Goal: Find specific page/section: Find specific page/section

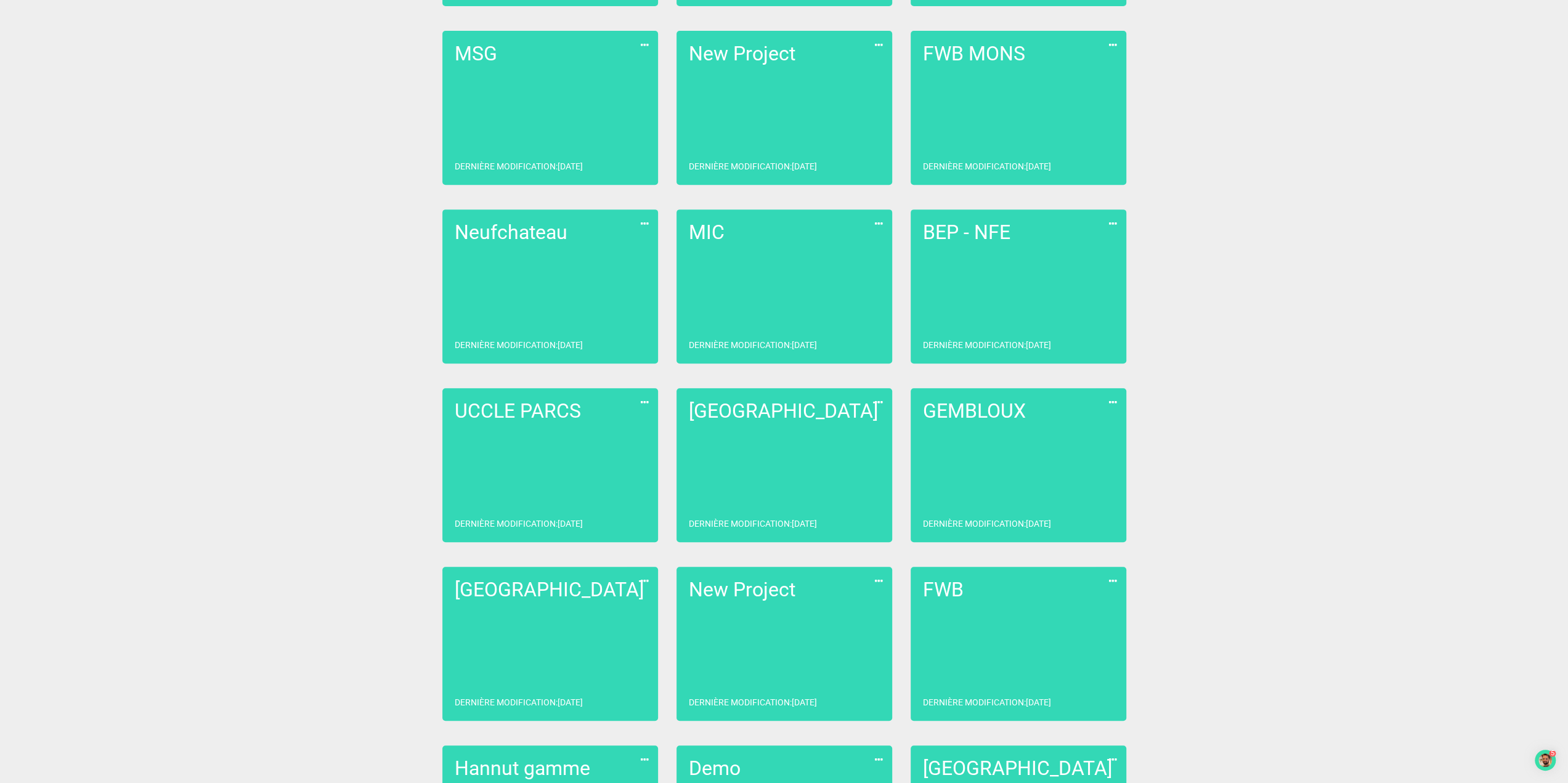
scroll to position [431, 0]
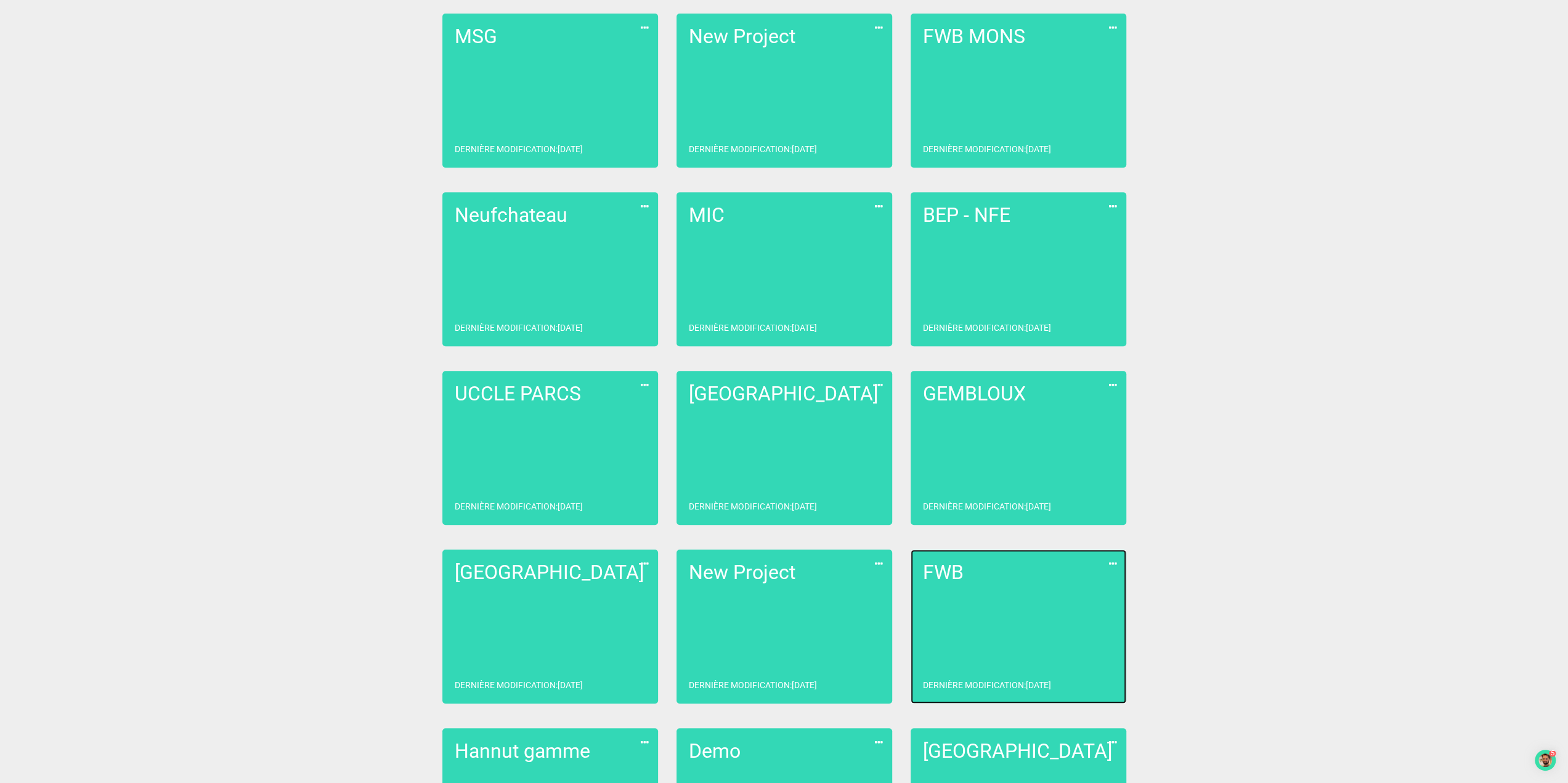
click at [967, 583] on h2 "FWB" at bounding box center [1017, 572] width 191 height 22
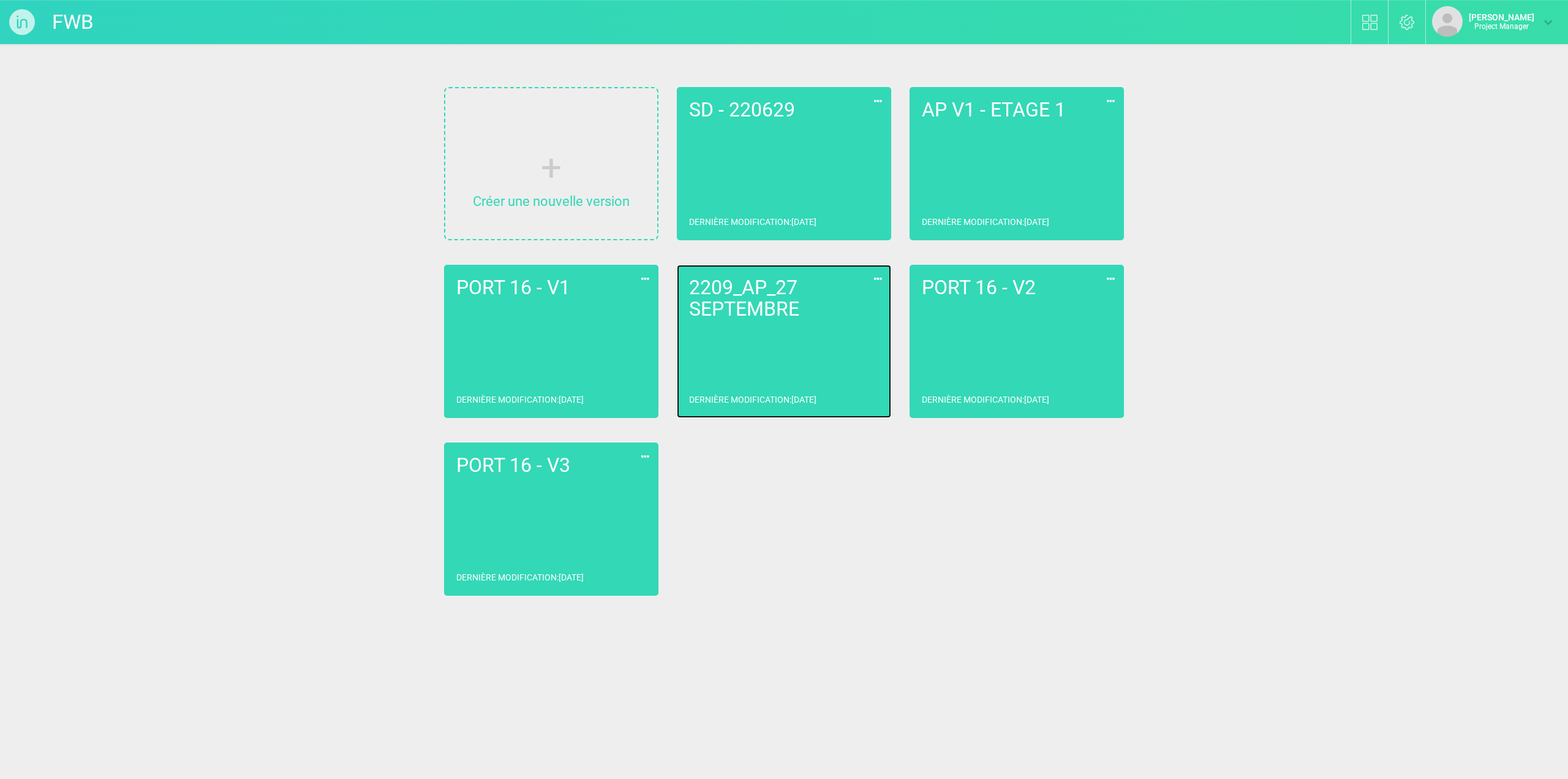
click at [755, 316] on h2 "2209_AP_27 SEPTEMBRE" at bounding box center [784, 299] width 190 height 43
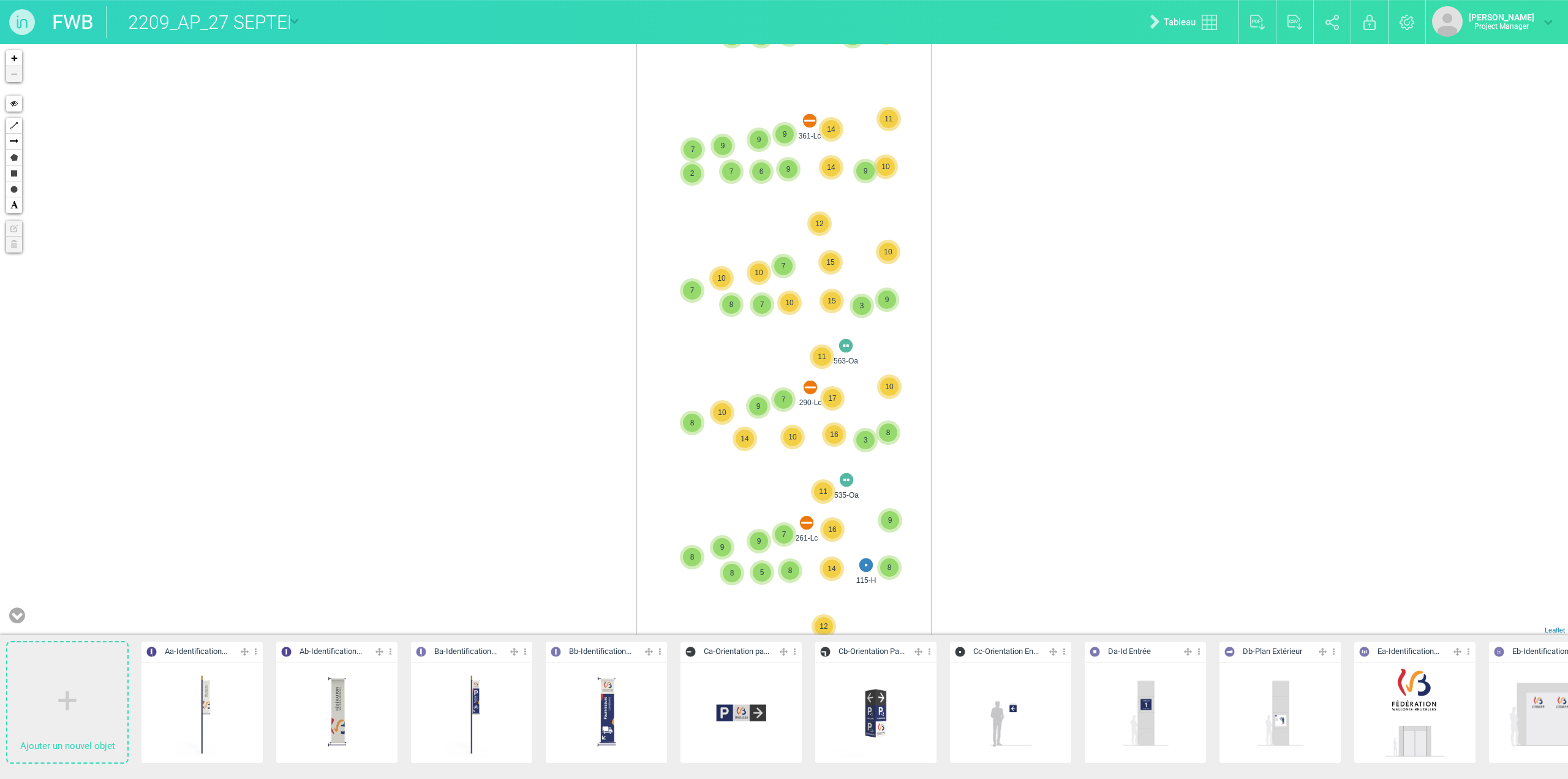
click at [801, 382] on div "713-Jc 3 2 3 4 3 4 4 2 8 6 3 2 9 9 8 9 9 14 2 10 3 10 9 10 8 3 12 6 5 8 8 9 15 …" at bounding box center [784, 340] width 1568 height 591
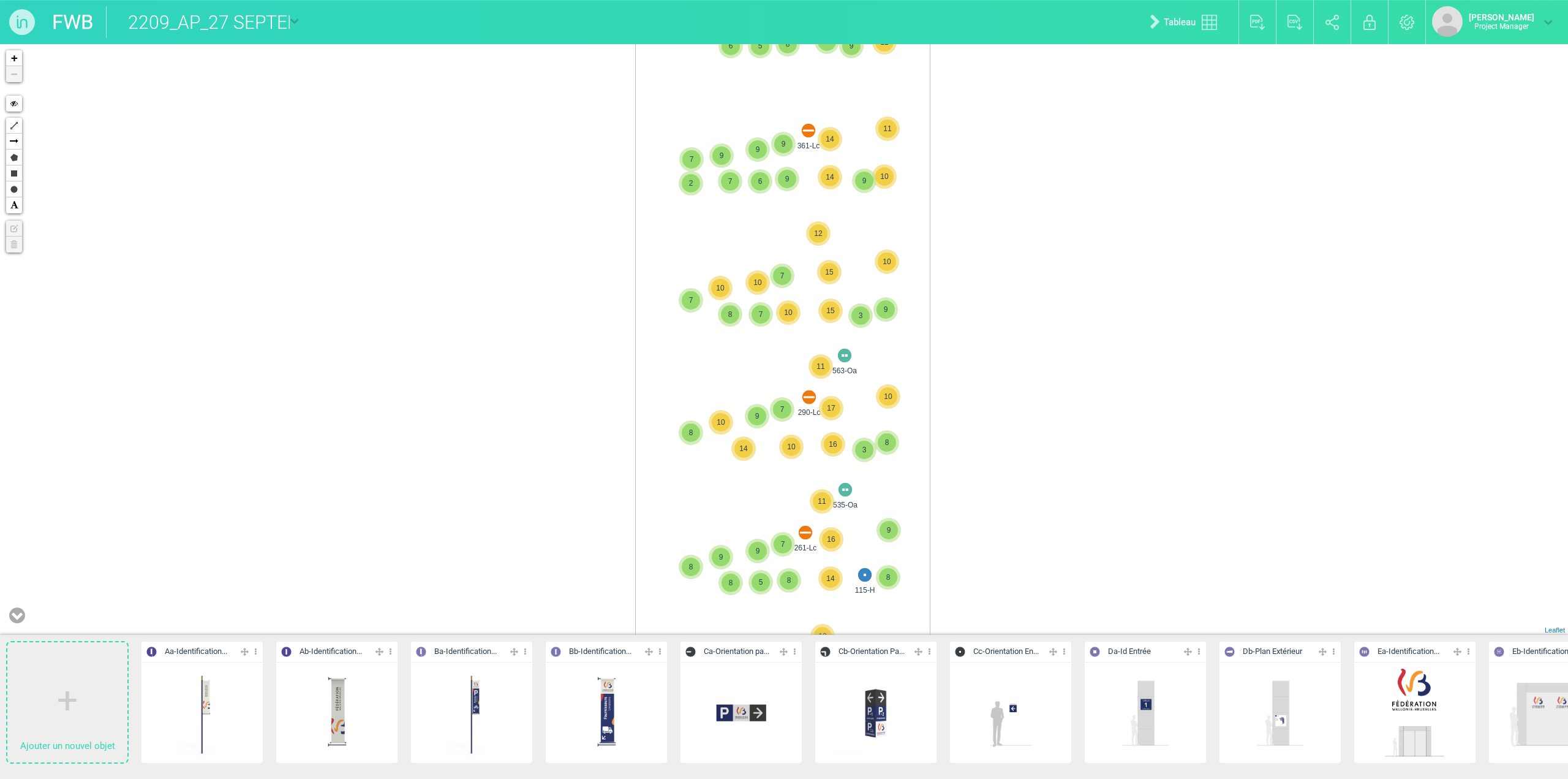
click at [938, 354] on div "713-Jc 3 2 3 4 3 4 4 2 8 6 3 2 9 9 8 9 9 14 2 10 3 10 9 10 8 3 12 6 5 8 8 9 15 …" at bounding box center [784, 340] width 1568 height 591
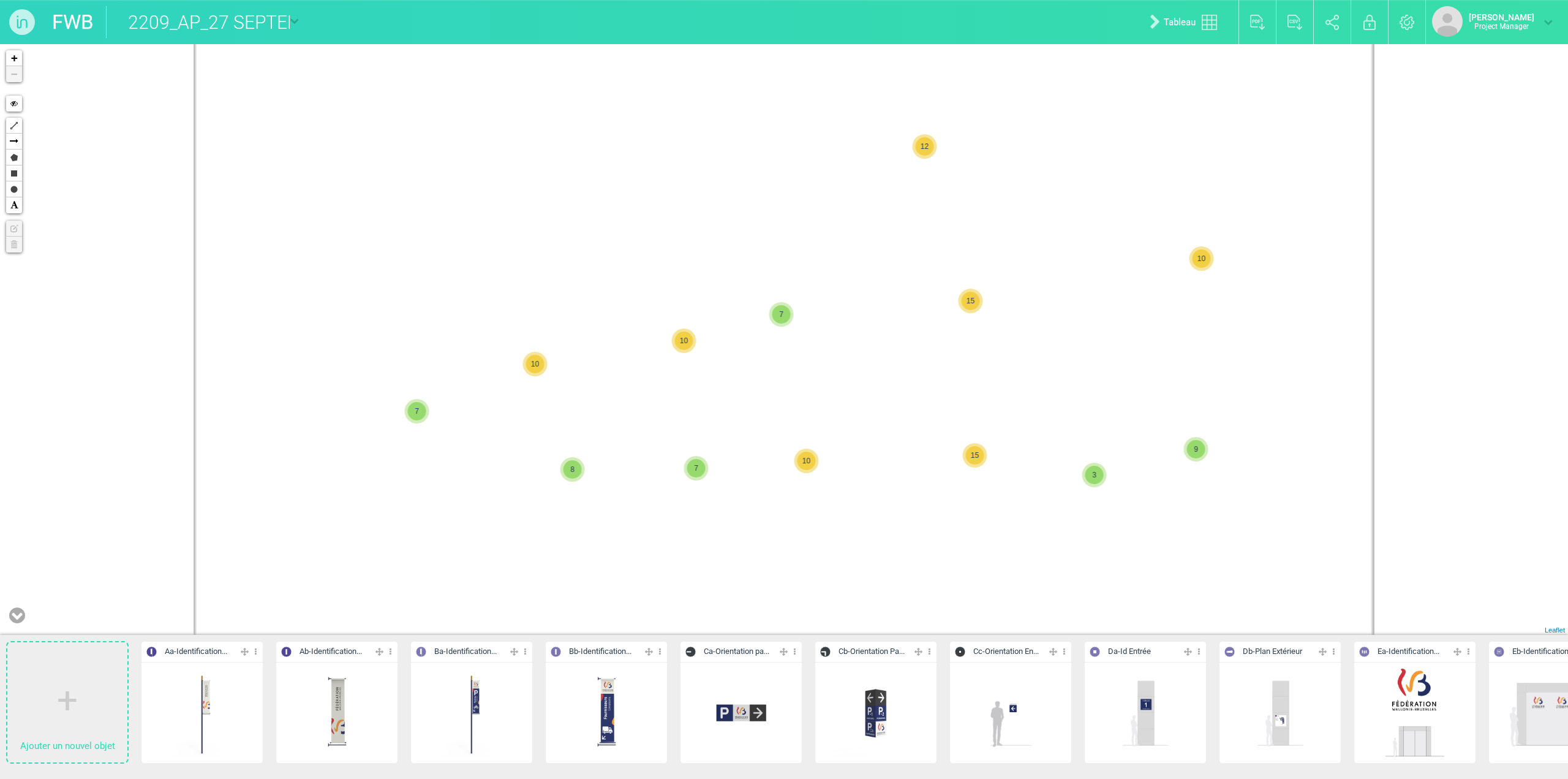
click at [658, 524] on div "713-Jc 3 2 3 4 3 4 4 2 8 6 3 2 9 9 8 9 9 14 2 10 3 10 9 10 8 3 12 6 5 8 8 9 15 …" at bounding box center [784, 340] width 1568 height 591
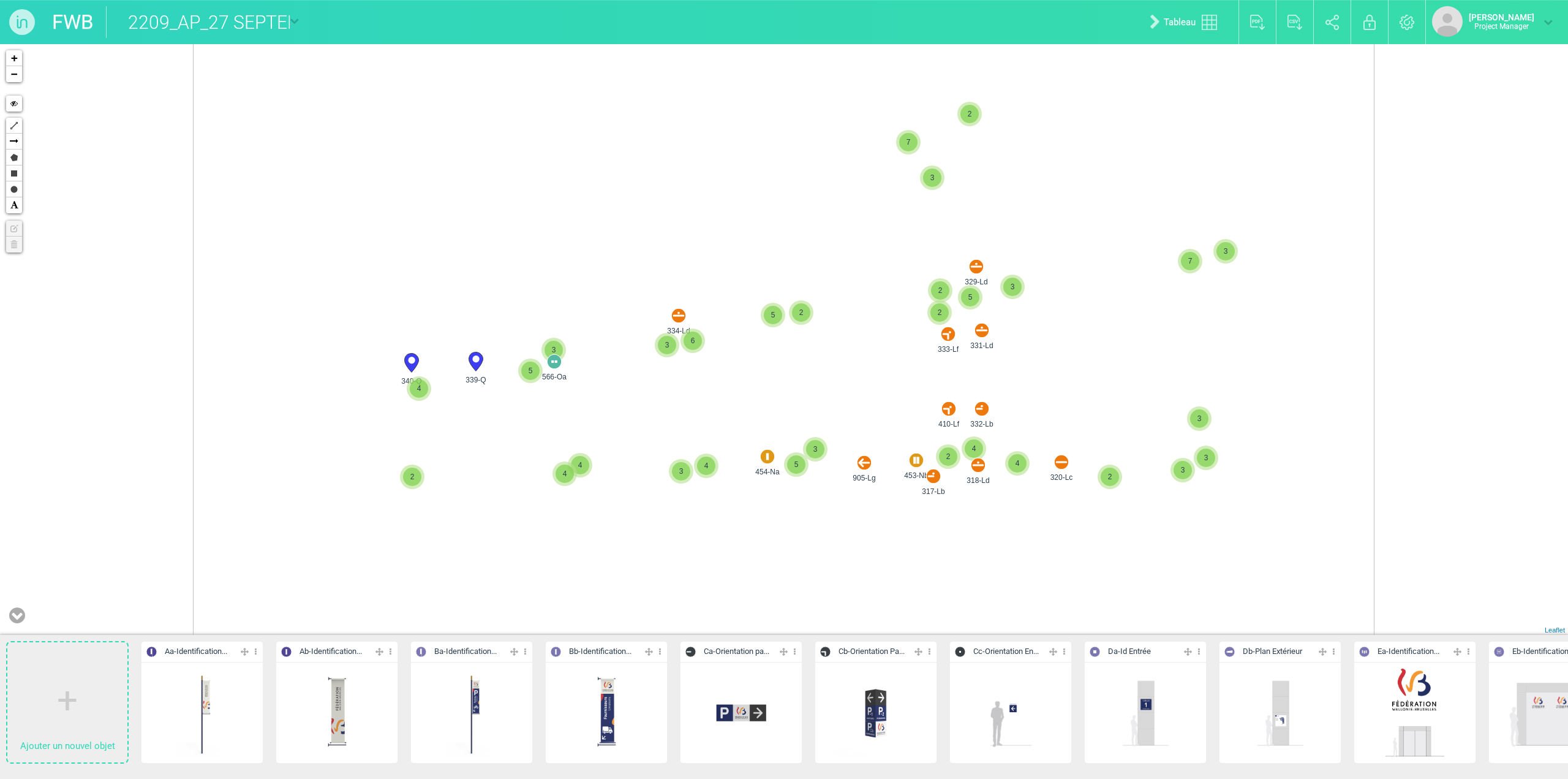
drag, startPoint x: 728, startPoint y: 196, endPoint x: 729, endPoint y: 311, distance: 115.0
click at [729, 311] on div "563-Oa 535-Oa 361-Lc 290-Lc 369-Lc 4 4 2 4 3 351-Ld 3 2 5 3 2 339-Q 566-Oa 5 3 …" at bounding box center [784, 340] width 1568 height 591
drag, startPoint x: 765, startPoint y: 208, endPoint x: 768, endPoint y: 413, distance: 205.0
click at [768, 413] on div "563-Oa 535-Oa 361-Lc 290-Lc 369-Lc 4 4 2 4 3 351-Ld 3 2 5 3 2 339-Q 566-Oa 5 3 …" at bounding box center [784, 340] width 1568 height 591
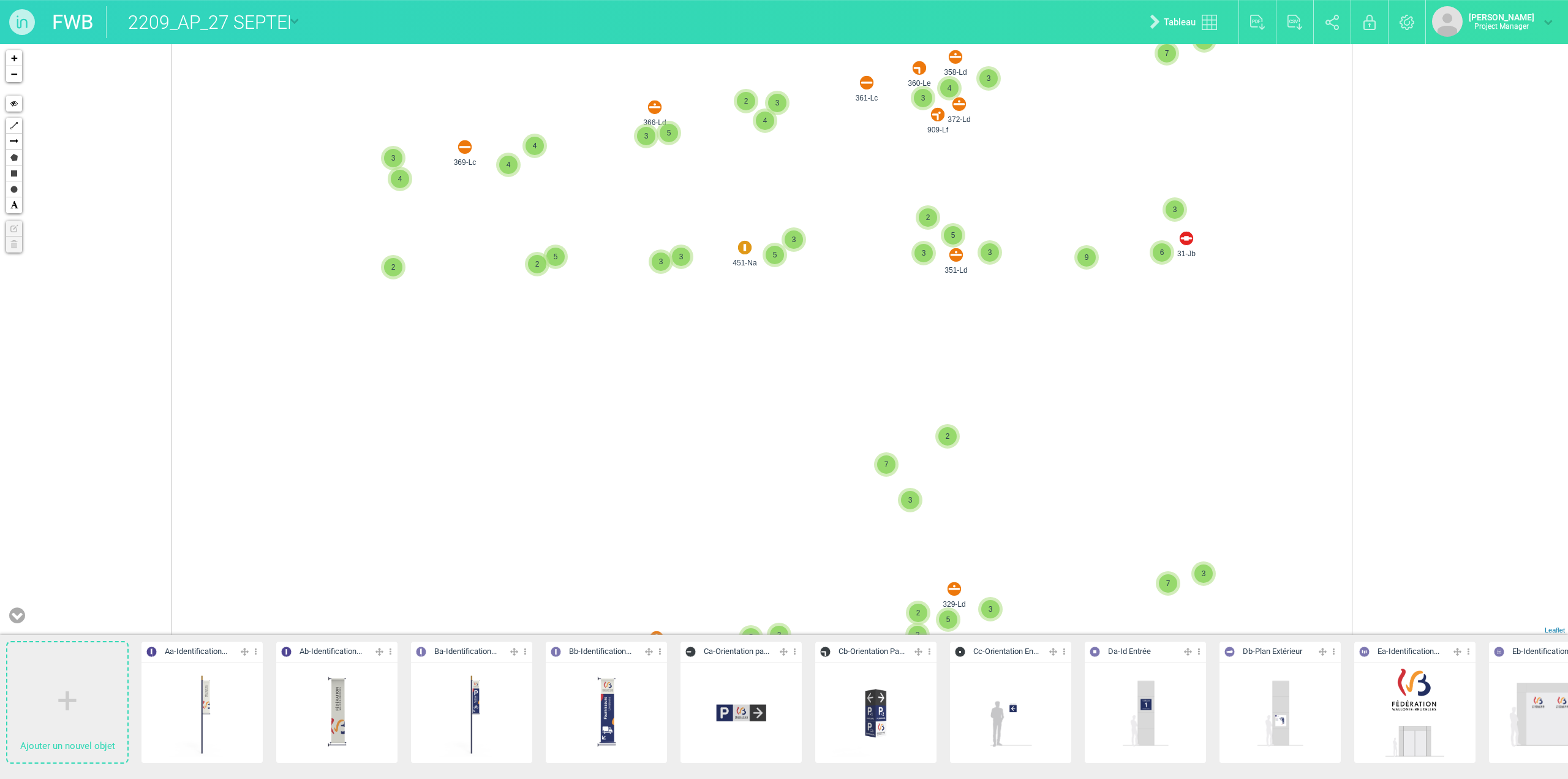
drag, startPoint x: 786, startPoint y: 250, endPoint x: 742, endPoint y: 340, distance: 100.2
click at [750, 503] on div "563-Oa 361-Lc 290-Lc 369-Lc 4 4 2 4 3 351-Ld 3 2 5 3 2 339-Q 566-Oa 5 3 320-Lc …" at bounding box center [784, 340] width 1568 height 591
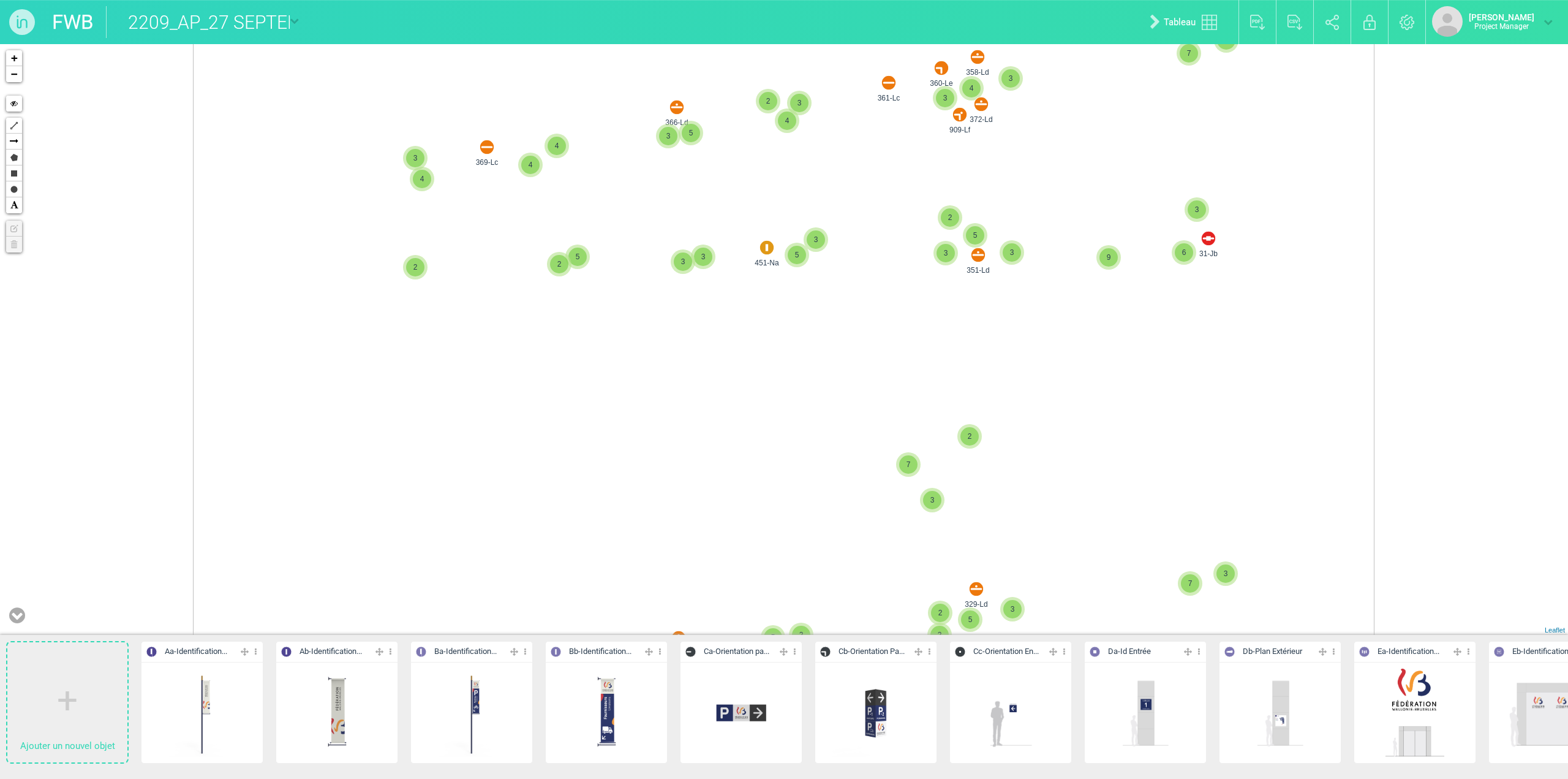
drag, startPoint x: 757, startPoint y: 184, endPoint x: 765, endPoint y: 469, distance: 285.1
click at [765, 469] on div "563-Oa 361-Lc 290-Lc 369-Lc 4 4 2 4 3 351-Ld 3 2 5 3 2 339-Q 566-Oa 5 3 320-Lc …" at bounding box center [784, 340] width 1568 height 591
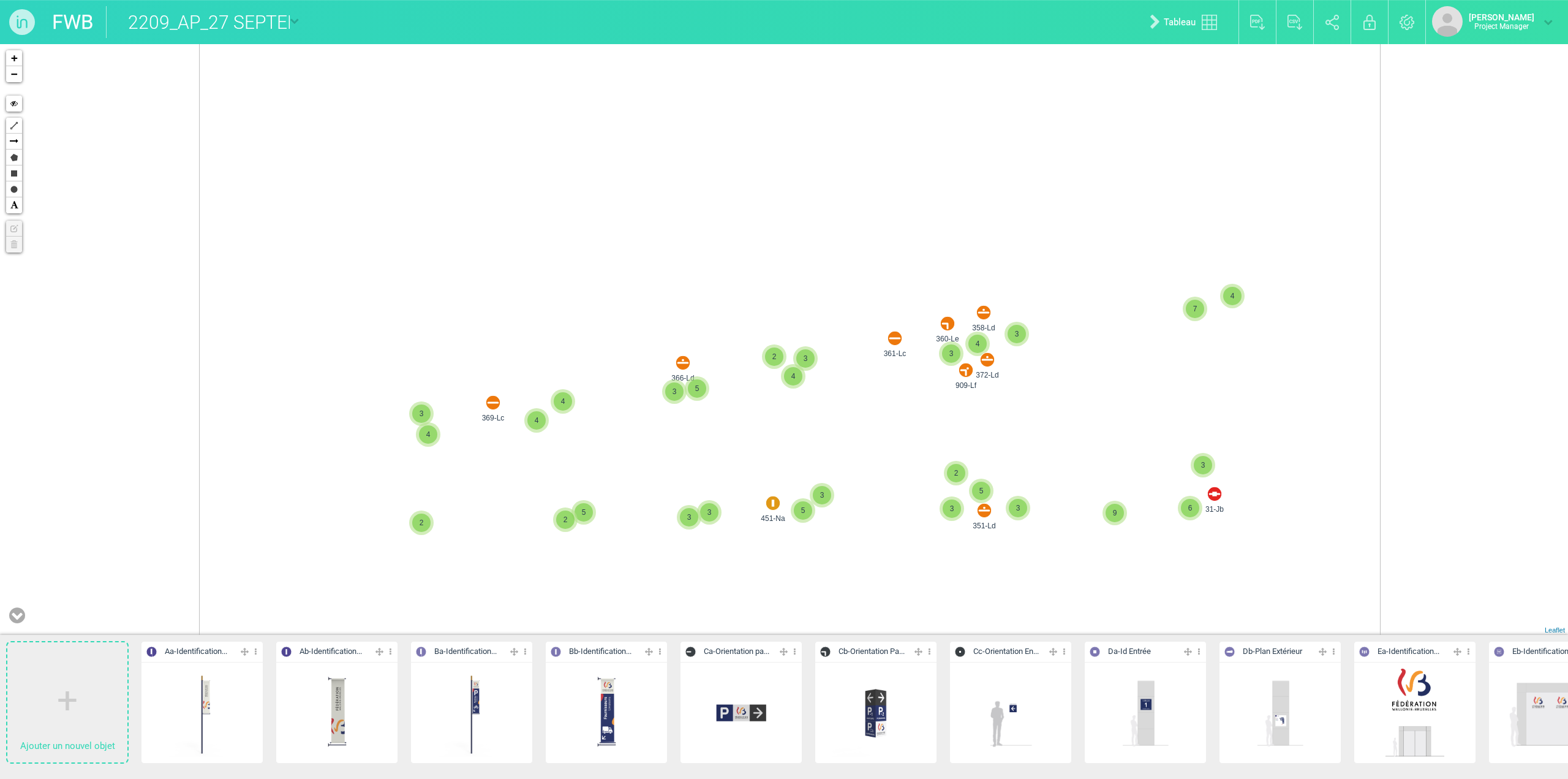
drag, startPoint x: 759, startPoint y: 197, endPoint x: 818, endPoint y: 276, distance: 98.6
click at [767, 498] on div "563-Oa 361-Lc 369-Lc 4 4 2 4 3 351-Ld 3 2 5 3 2 339-Q 566-Oa 5 3 320-Lc 2 2 5 3…" at bounding box center [784, 340] width 1568 height 591
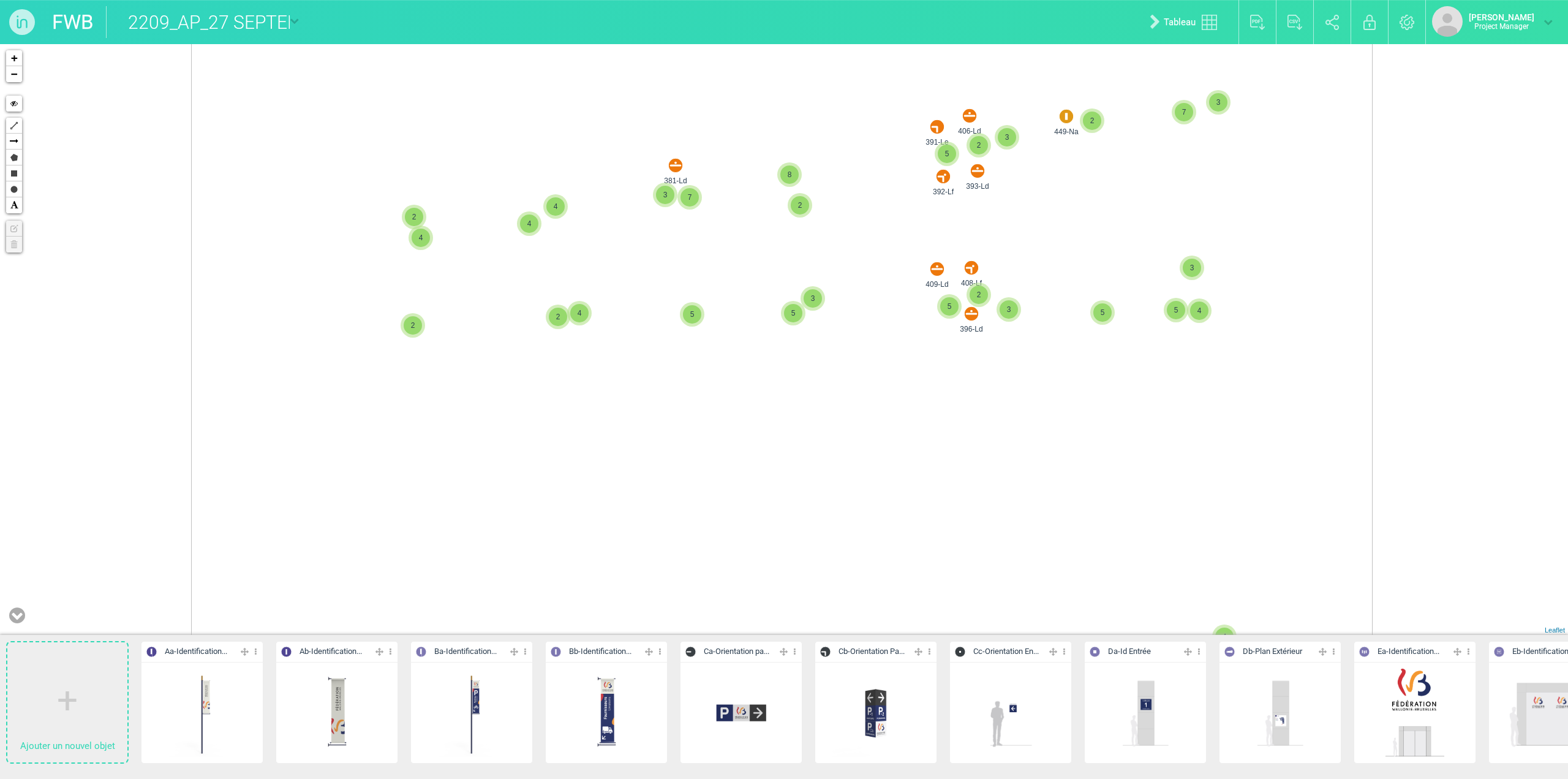
drag, startPoint x: 819, startPoint y: 347, endPoint x: 803, endPoint y: 487, distance: 140.9
click at [805, 497] on div "361-Lc 369-Lc 4 4 2 4 3 351-Ld 3 2 5 3 2 339-Q 566-Oa 5 3 2 5 3 3 451-Na 3 5 9 …" at bounding box center [784, 340] width 1568 height 591
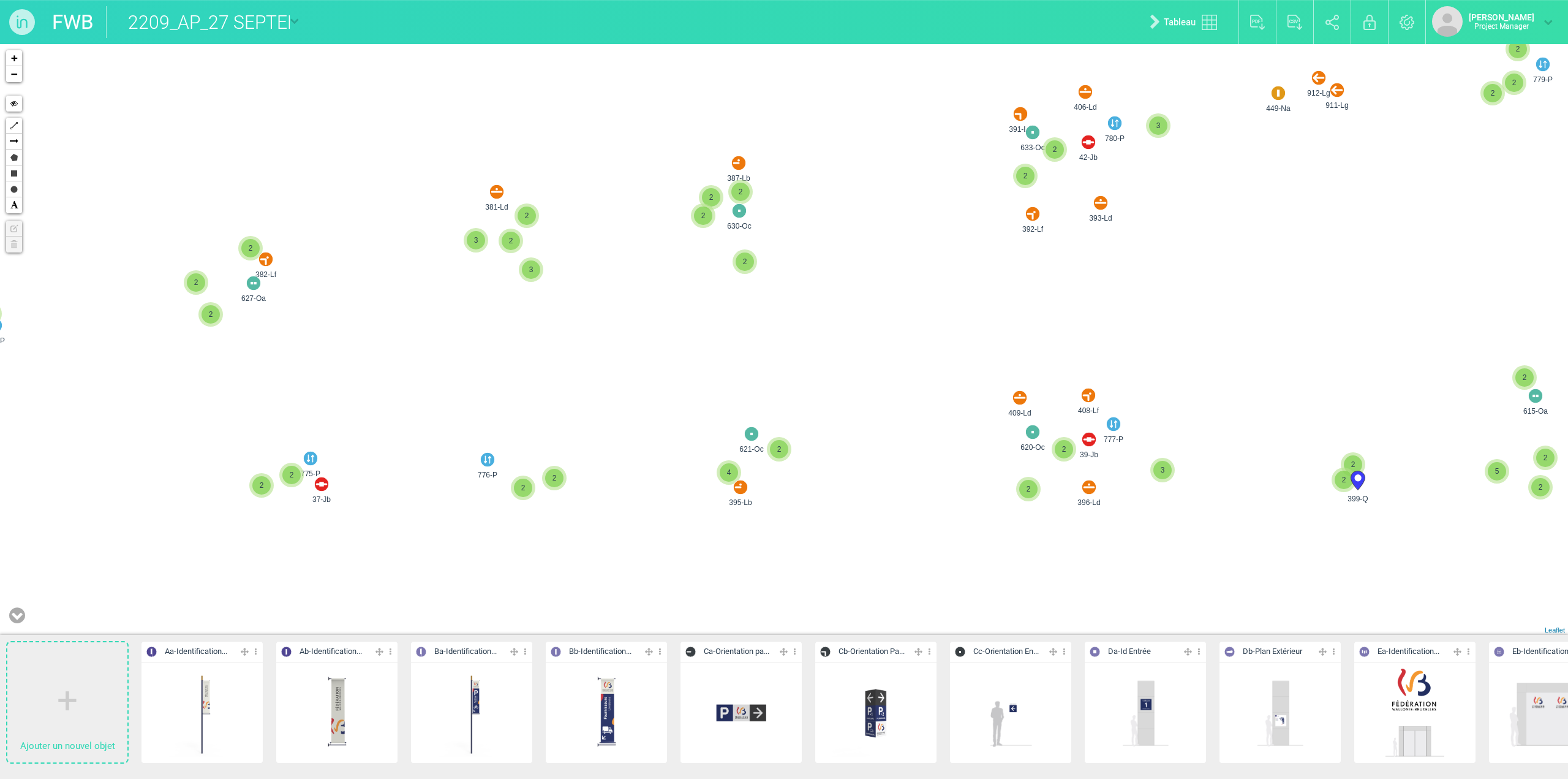
drag, startPoint x: 900, startPoint y: 354, endPoint x: 784, endPoint y: 397, distance: 123.7
click at [778, 399] on div "360-Le 358-Ld 409-Ld 408-Lf 396-Ld 449-Na 392-Lf 406-Ld 393-Ld 391-Le 381-Ld 91…" at bounding box center [784, 340] width 1568 height 591
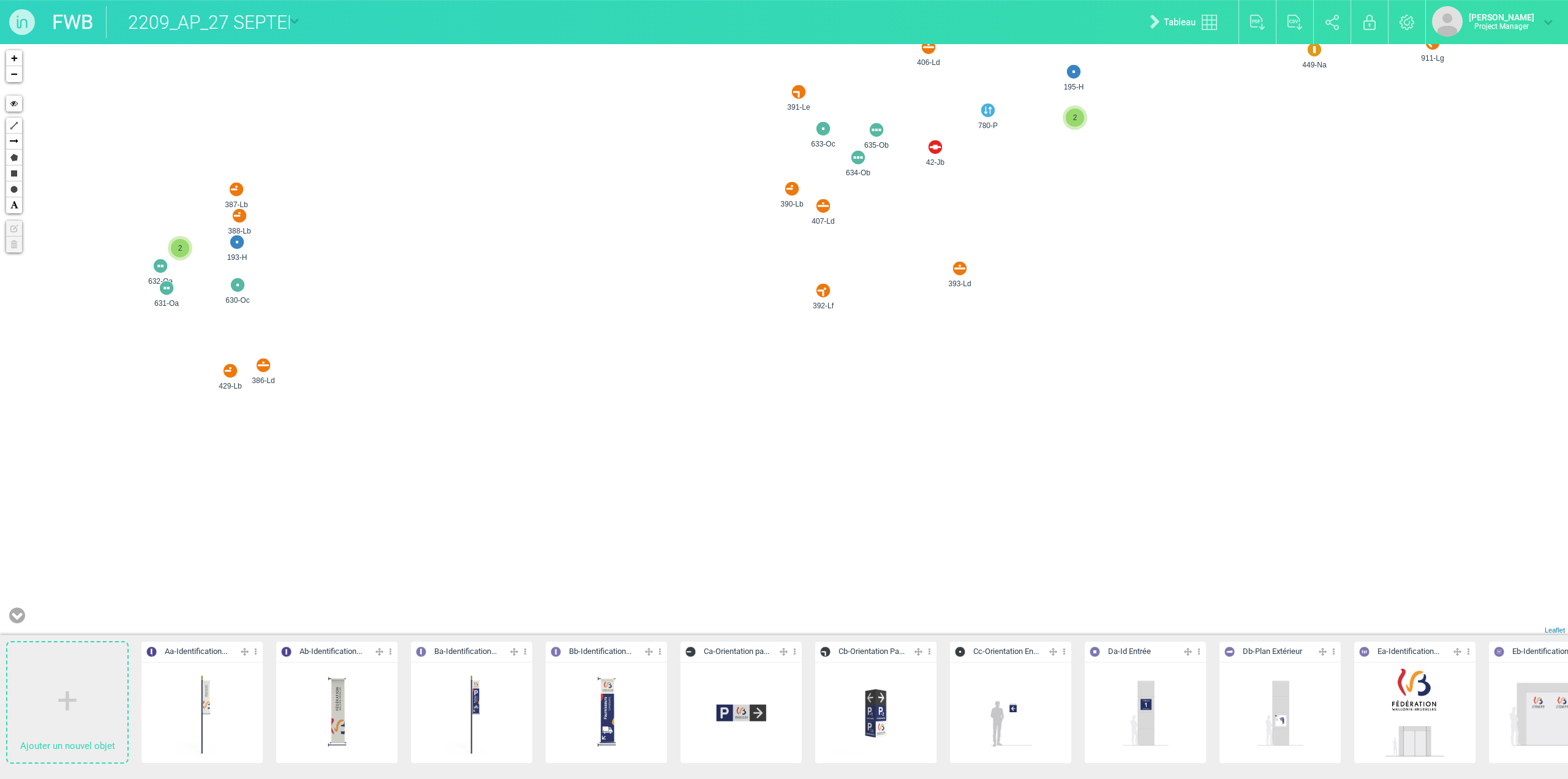
drag, startPoint x: 930, startPoint y: 336, endPoint x: 871, endPoint y: 404, distance: 90.0
click at [871, 404] on div "409-Ld 408-Lf 396-Ld 449-Na 392-Lf 406-Ld 393-Ld 391-Le 381-Ld 912-Lg 911-Lg 77…" at bounding box center [784, 340] width 1568 height 591
